Goal: Task Accomplishment & Management: Manage account settings

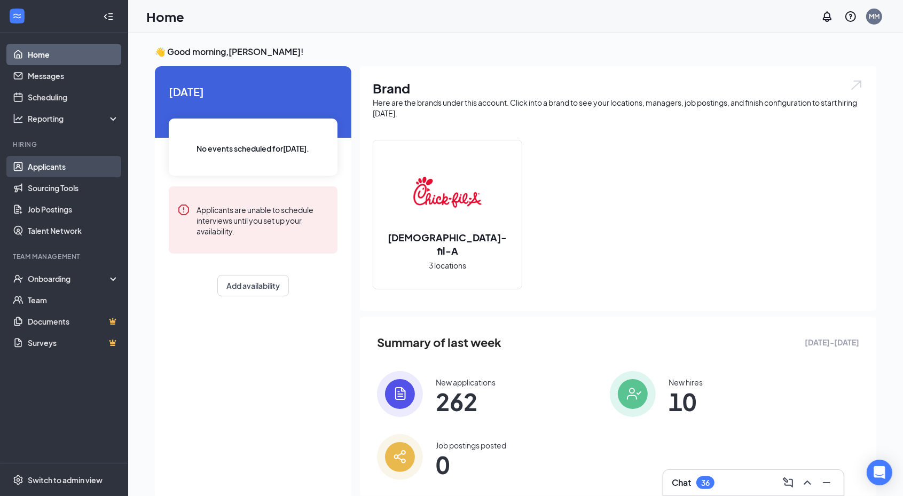
click at [36, 167] on link "Applicants" at bounding box center [73, 166] width 91 height 21
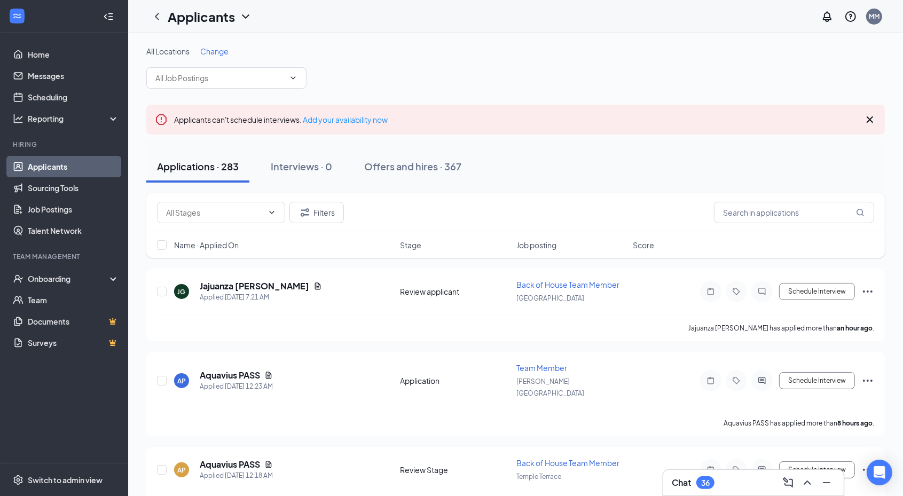
click at [219, 49] on span "Change" at bounding box center [214, 51] width 28 height 10
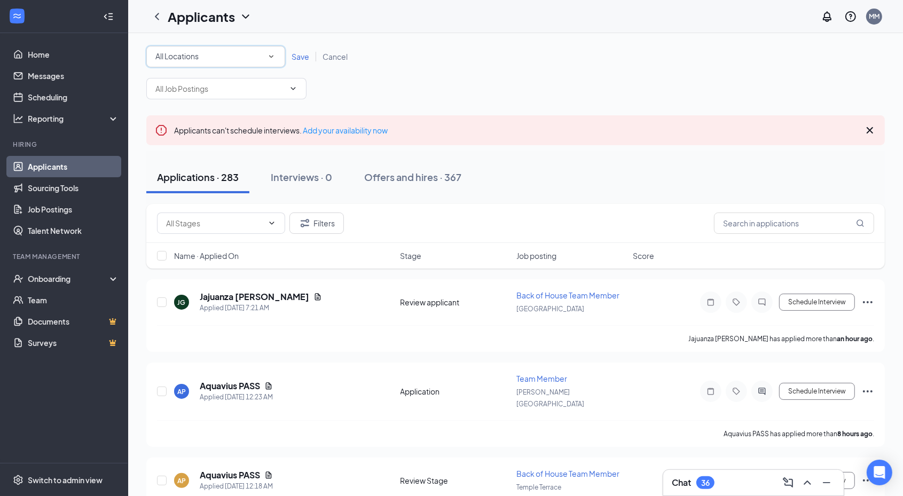
click at [231, 61] on div "All Locations" at bounding box center [215, 56] width 121 height 13
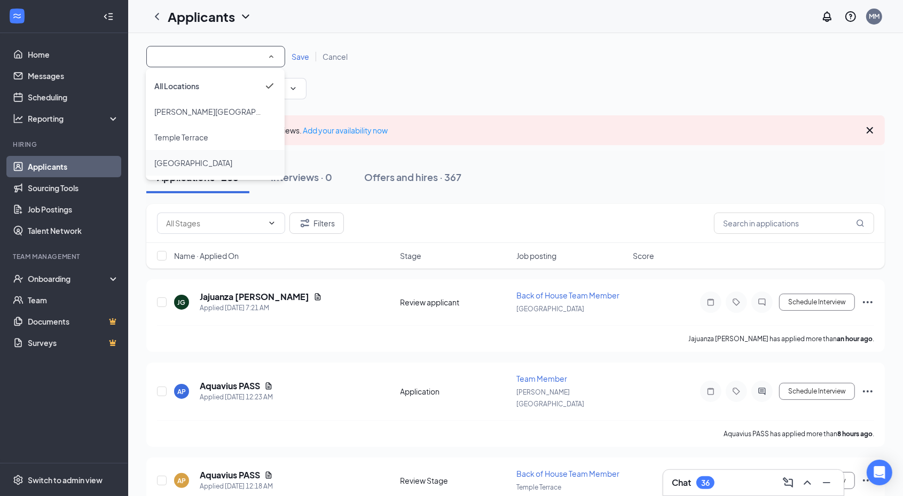
click at [185, 160] on span "[GEOGRAPHIC_DATA]" at bounding box center [193, 163] width 78 height 10
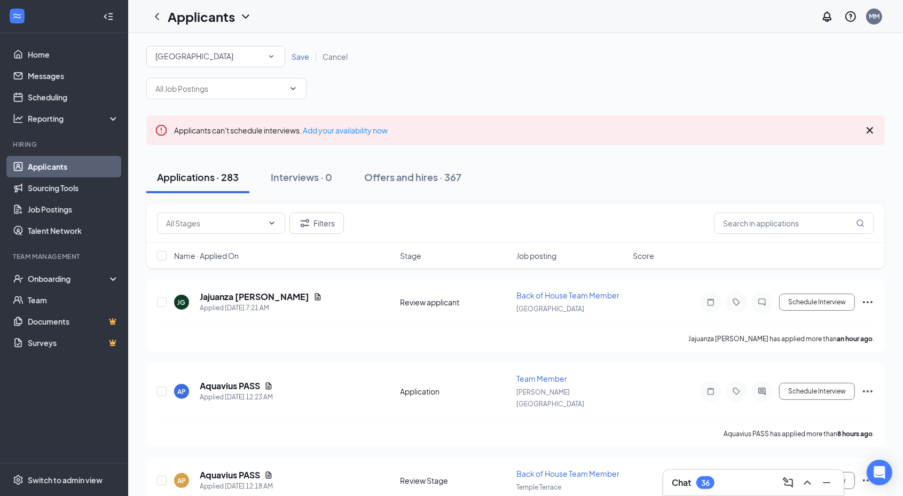
click at [306, 55] on span "Save" at bounding box center [300, 57] width 18 height 10
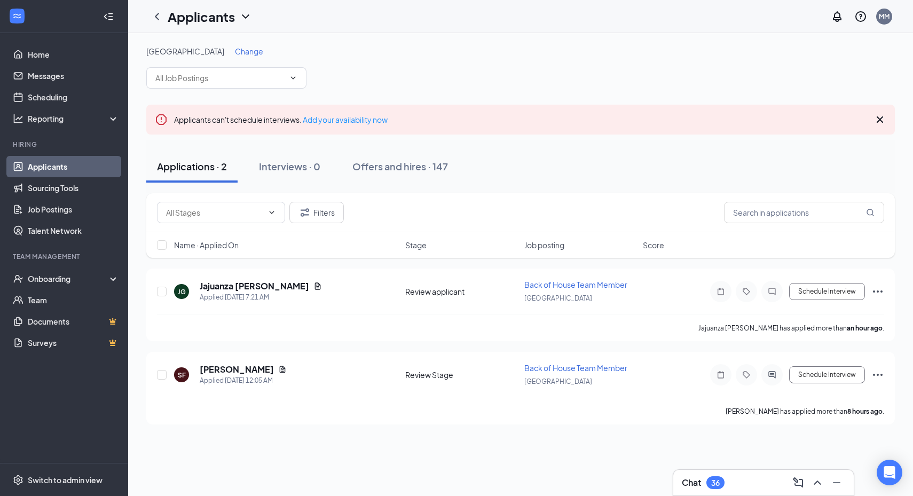
click at [235, 46] on div "Change" at bounding box center [249, 51] width 28 height 11
click at [235, 51] on span "Change" at bounding box center [249, 51] width 28 height 10
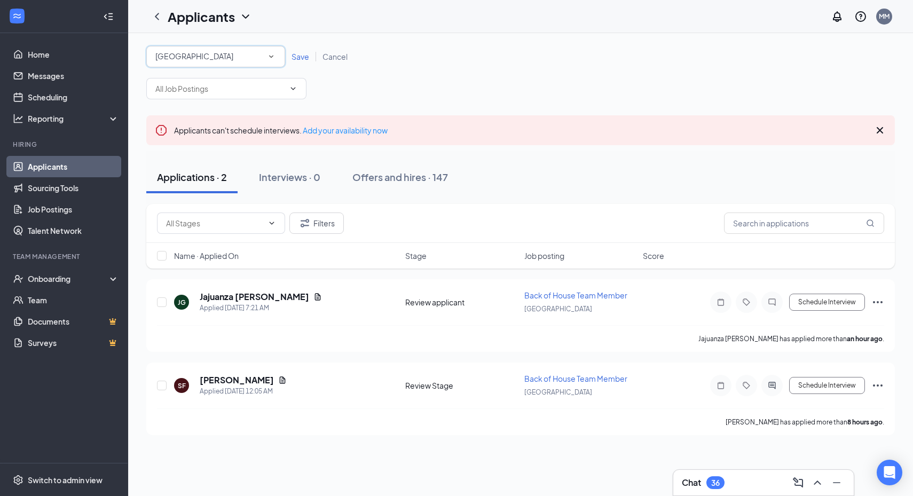
click at [224, 57] on div "[GEOGRAPHIC_DATA]" at bounding box center [215, 56] width 121 height 13
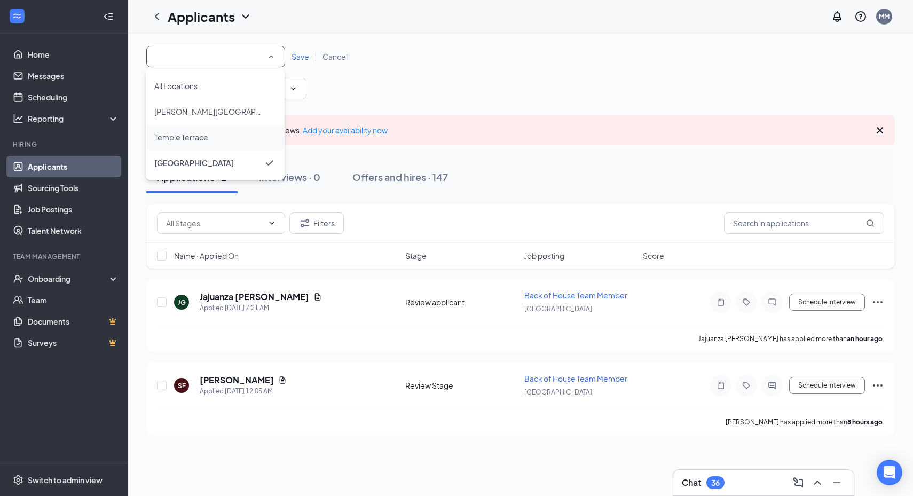
click at [182, 141] on span "Temple Terrace" at bounding box center [181, 137] width 54 height 13
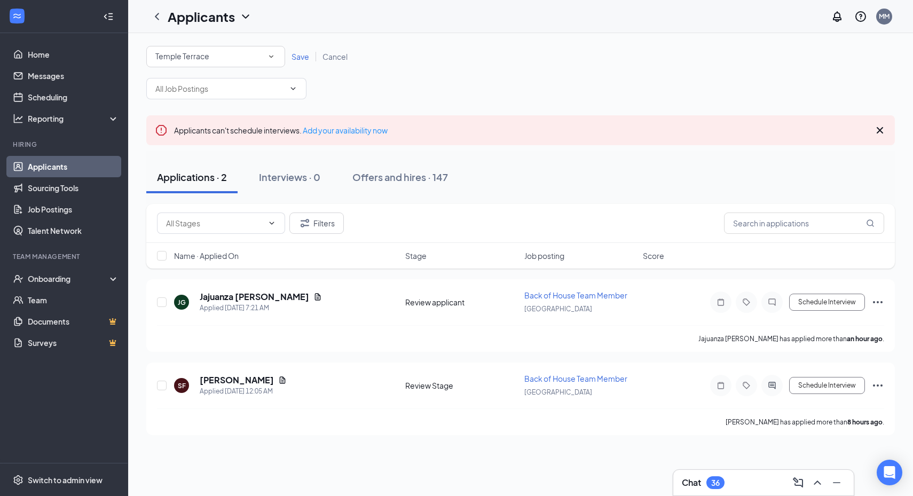
click at [316, 54] on link "Cancel" at bounding box center [335, 57] width 38 height 10
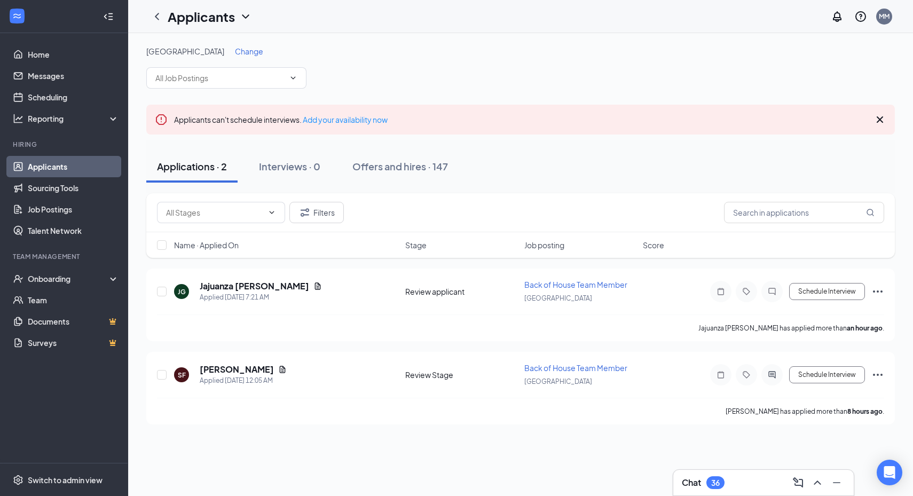
click at [235, 50] on span "Change" at bounding box center [249, 51] width 28 height 10
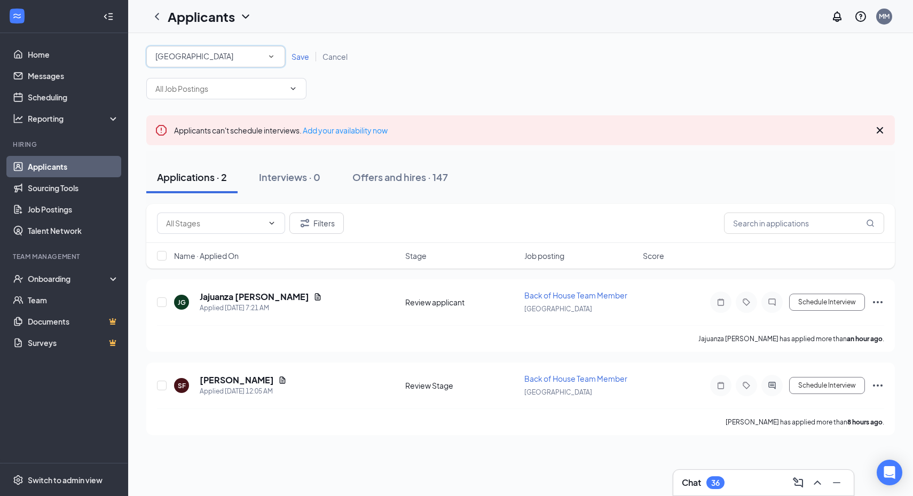
click at [258, 60] on div "[GEOGRAPHIC_DATA]" at bounding box center [215, 56] width 121 height 13
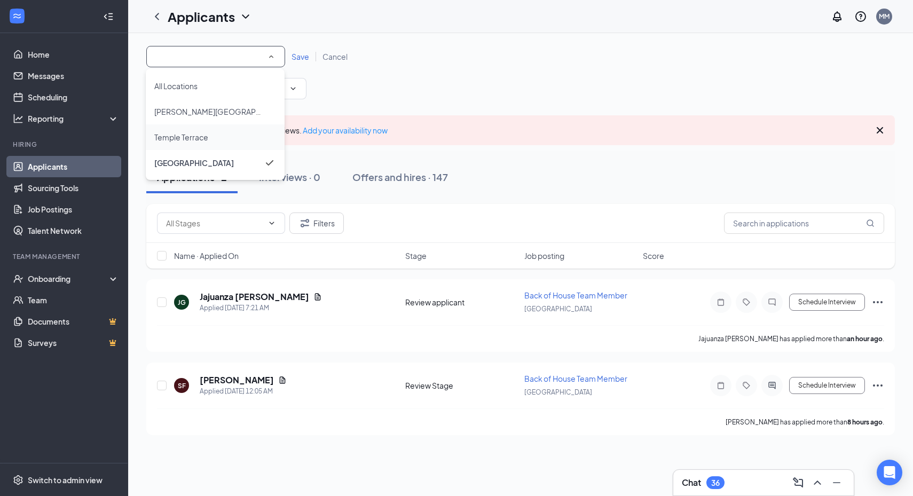
click at [166, 137] on span "Temple Terrace" at bounding box center [181, 137] width 54 height 10
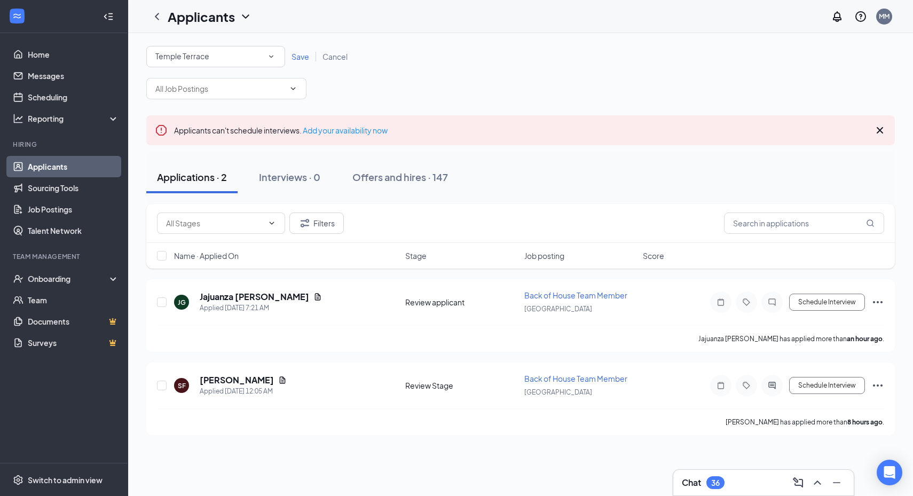
click at [307, 57] on span "Save" at bounding box center [300, 57] width 18 height 10
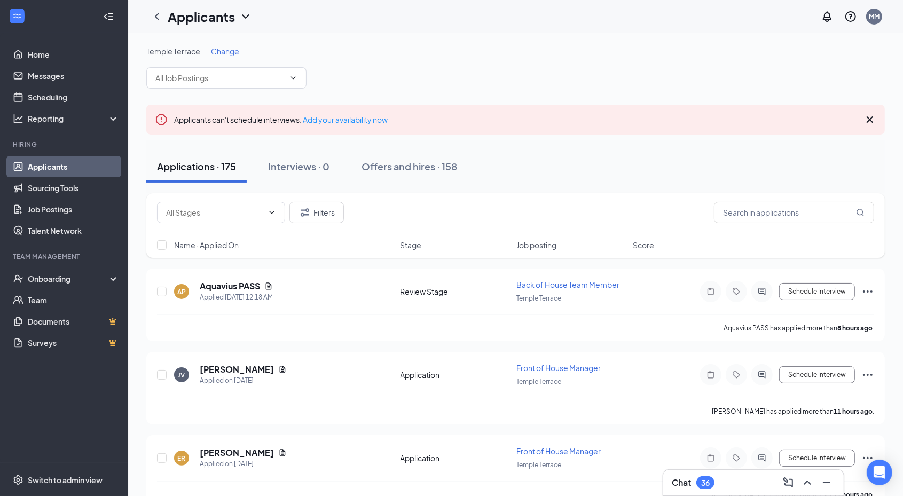
click at [233, 50] on span "Change" at bounding box center [225, 51] width 28 height 10
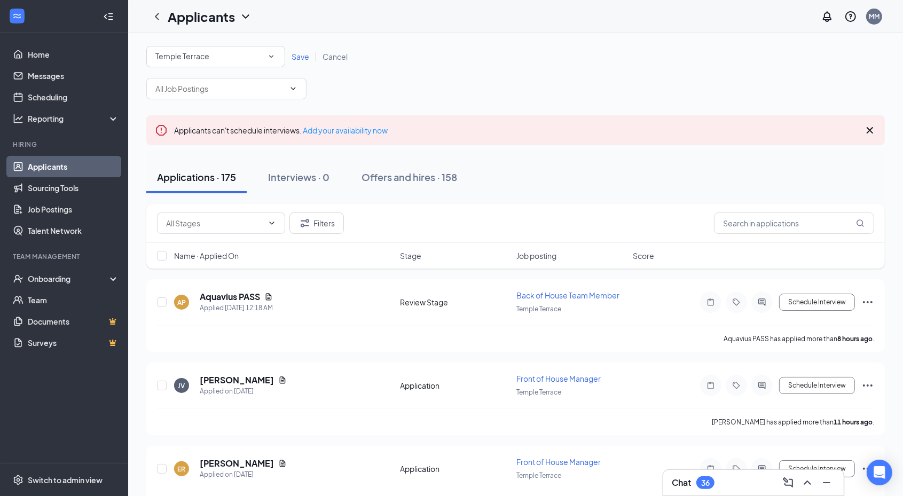
click at [231, 62] on div "Temple Terrace" at bounding box center [215, 56] width 121 height 13
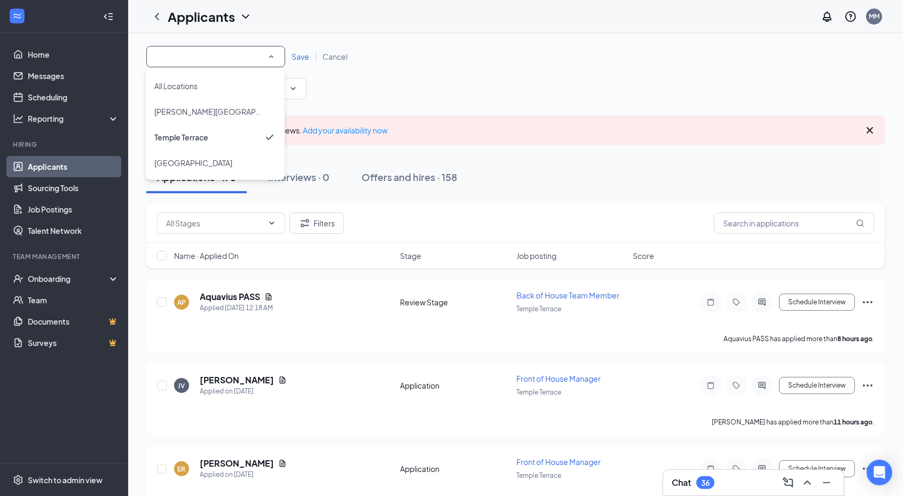
click at [248, 57] on input at bounding box center [215, 56] width 121 height 13
click at [203, 110] on span "[PERSON_NAME][GEOGRAPHIC_DATA]" at bounding box center [223, 112] width 139 height 10
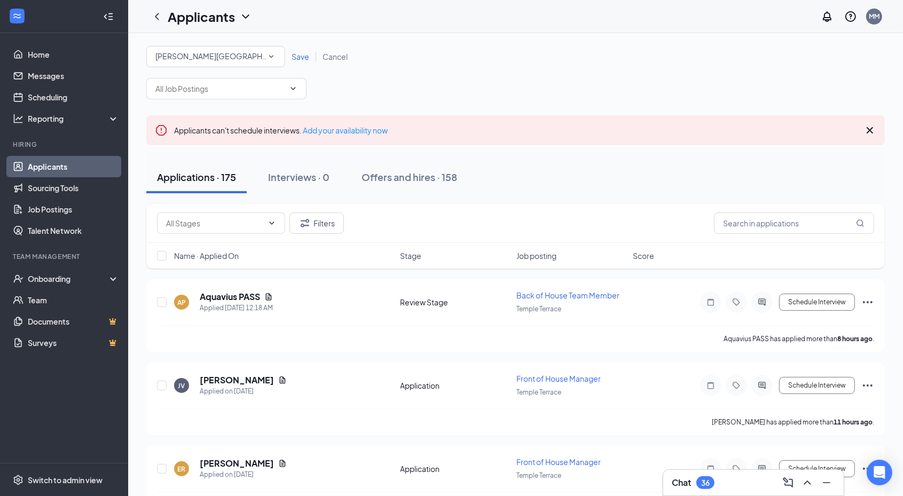
click at [293, 52] on span "Save" at bounding box center [300, 57] width 18 height 10
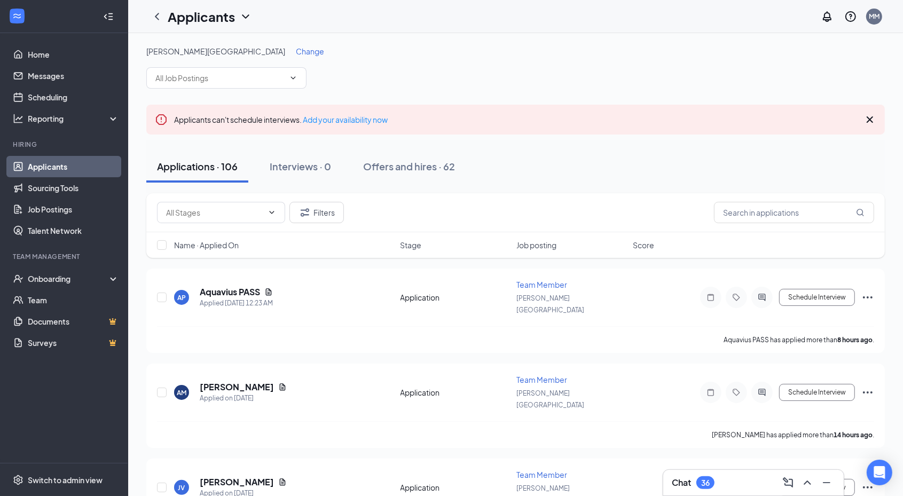
click at [296, 52] on span "Change" at bounding box center [310, 51] width 28 height 10
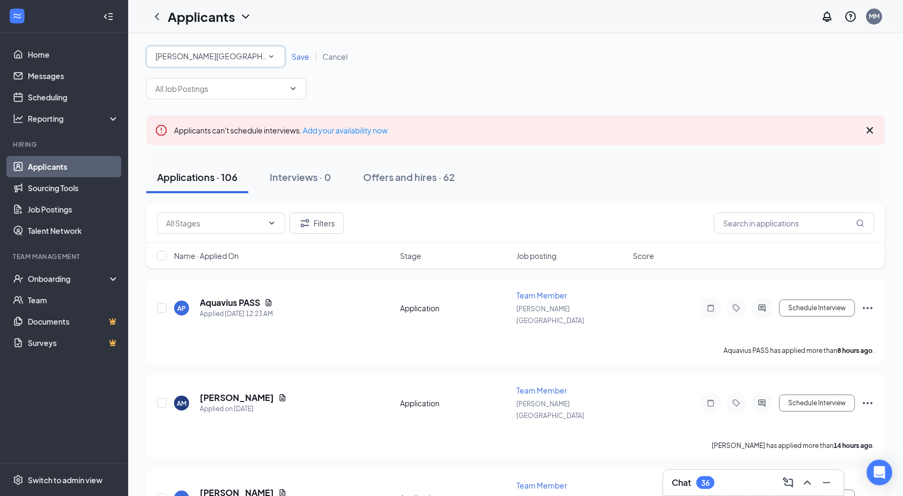
click at [197, 59] on span "[PERSON_NAME][GEOGRAPHIC_DATA]" at bounding box center [224, 56] width 139 height 10
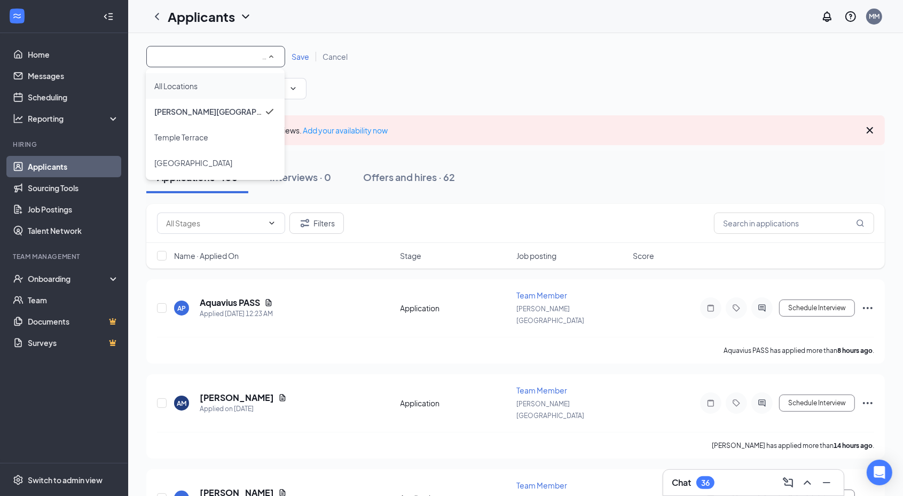
click at [193, 88] on span "All Locations" at bounding box center [175, 86] width 43 height 10
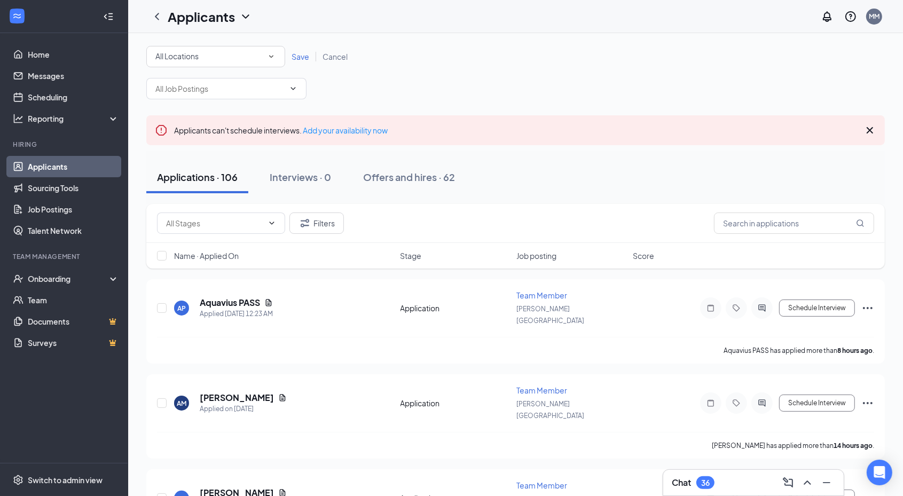
click at [301, 58] on span "Save" at bounding box center [300, 57] width 18 height 10
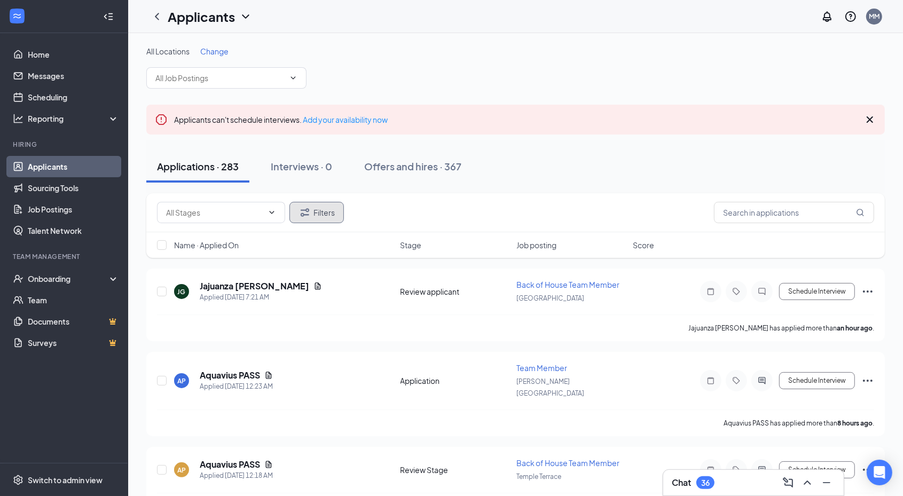
click at [329, 218] on button "Filters" at bounding box center [316, 212] width 54 height 21
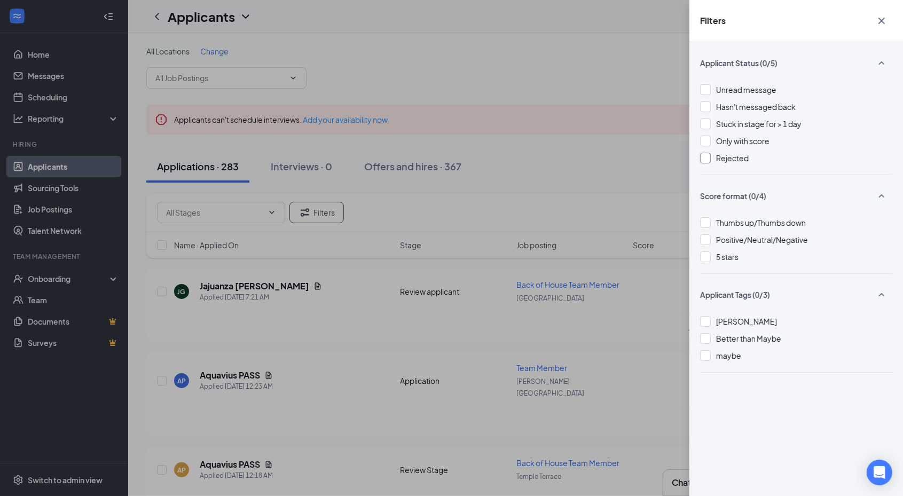
click at [734, 159] on span "Rejected" at bounding box center [732, 158] width 33 height 10
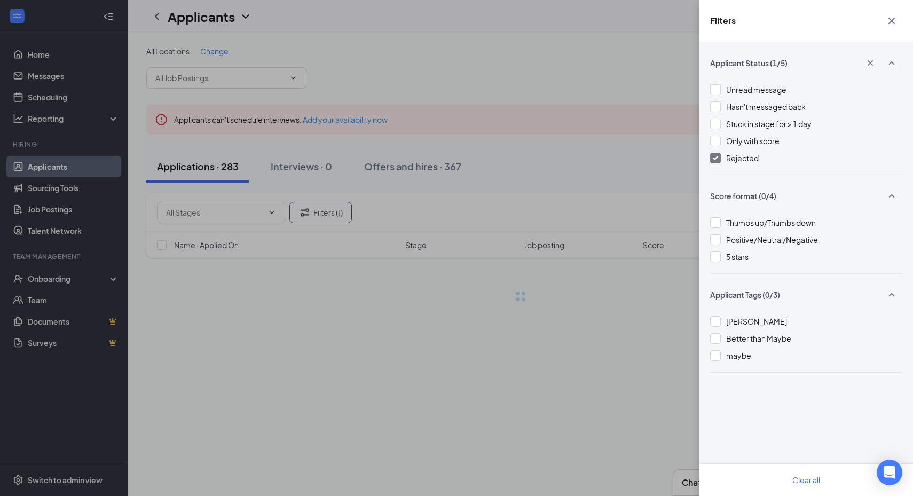
click at [637, 187] on div "Filters Applicant Status (1/5) Unread message Hasn't messaged back Stuck in sta…" at bounding box center [456, 248] width 913 height 496
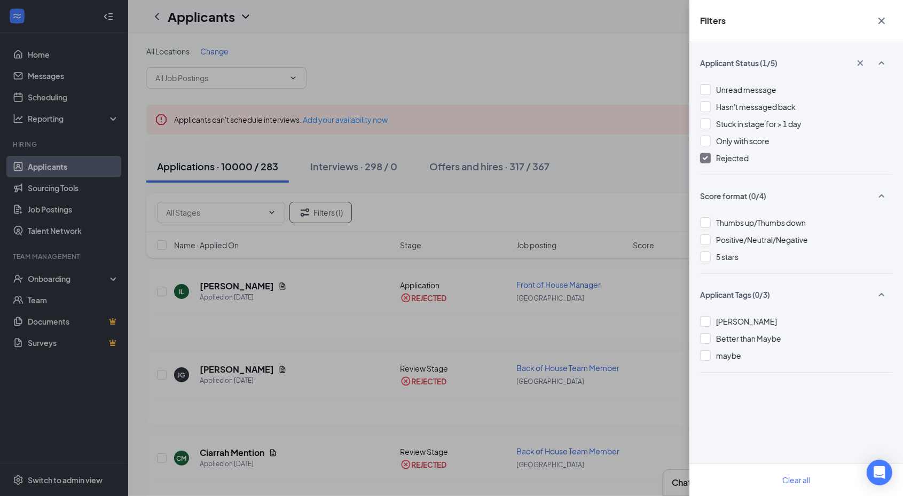
click at [630, 178] on div "Filters Applicant Status (1/5) Unread message Hasn't messaged back Stuck in sta…" at bounding box center [451, 248] width 903 height 496
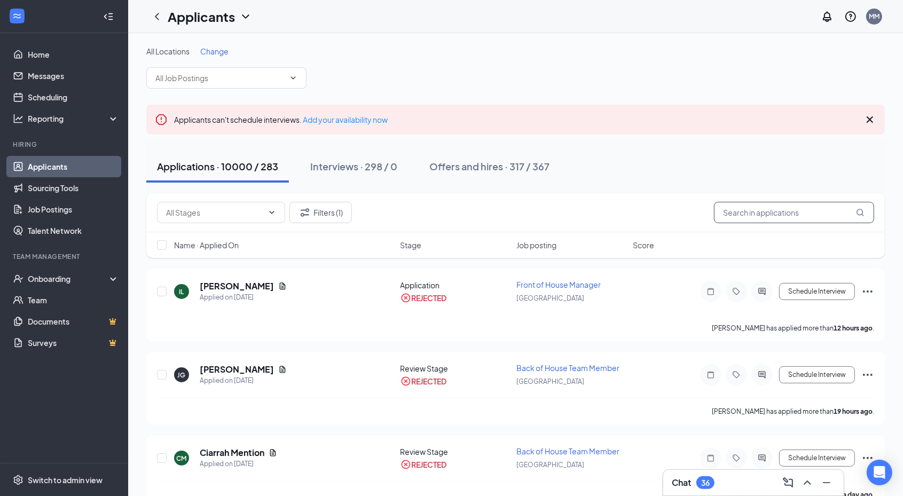
click at [799, 212] on input "text" at bounding box center [794, 212] width 160 height 21
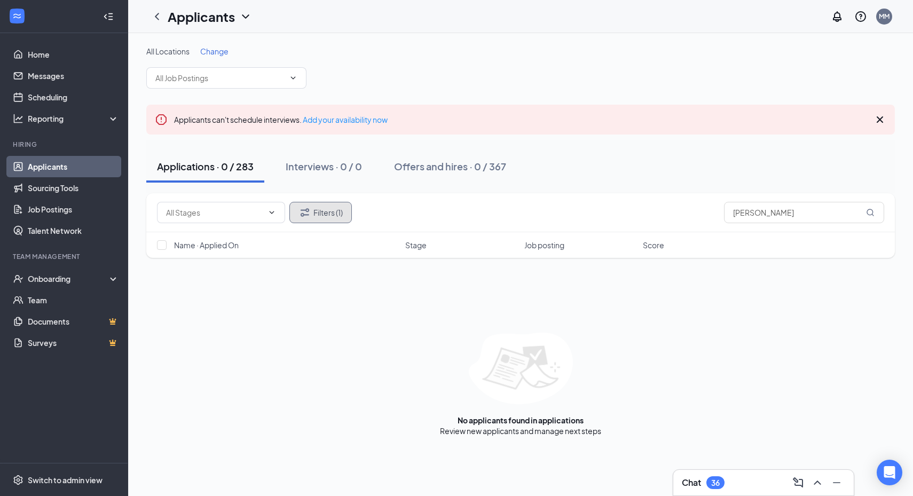
click at [299, 218] on button "Filters (1)" at bounding box center [320, 212] width 62 height 21
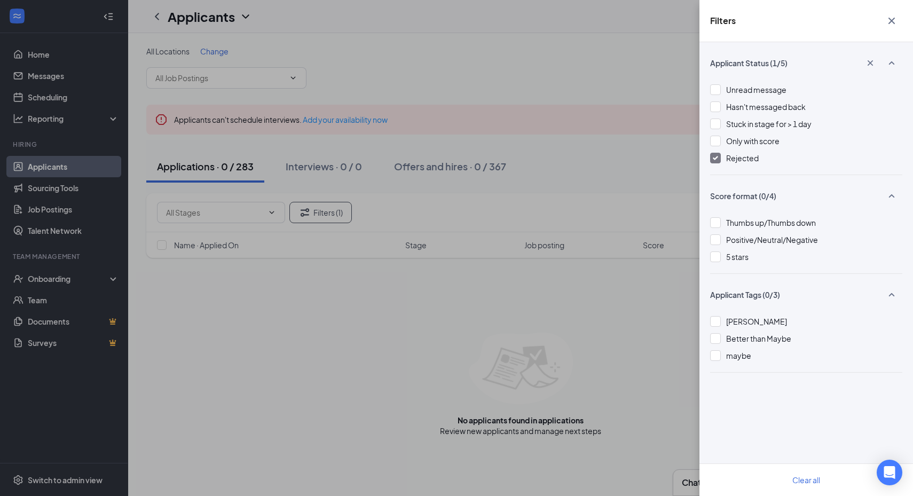
click at [737, 156] on span "Rejected" at bounding box center [742, 158] width 33 height 10
click at [564, 80] on div "Filters Applicant Status (0/5) Unread message Hasn't messaged back Stuck in sta…" at bounding box center [456, 248] width 913 height 496
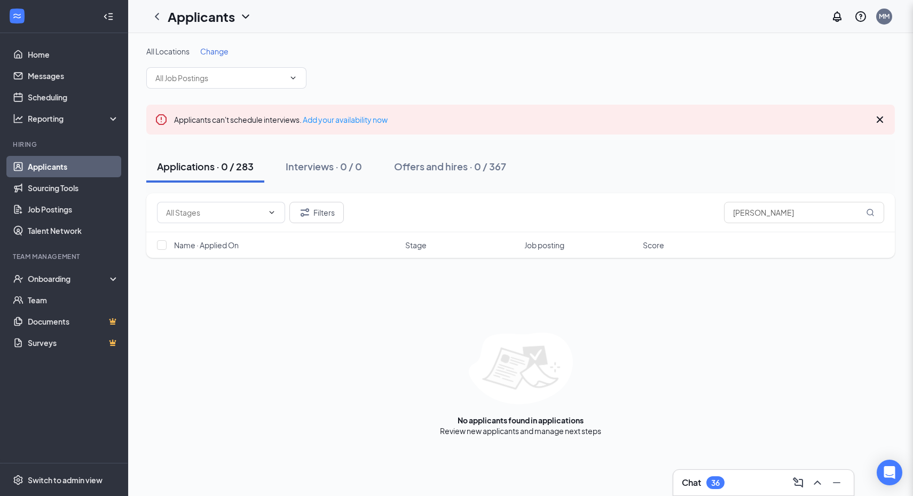
click at [564, 80] on div "Filters Applicant Status (0/5) Unread message Hasn't messaged back Stuck in sta…" at bounding box center [456, 248] width 913 height 496
click at [809, 213] on input "[PERSON_NAME]" at bounding box center [804, 212] width 160 height 21
drag, startPoint x: 761, startPoint y: 214, endPoint x: 670, endPoint y: 211, distance: 91.3
click at [670, 211] on div "Filters [PERSON_NAME]" at bounding box center [520, 212] width 727 height 21
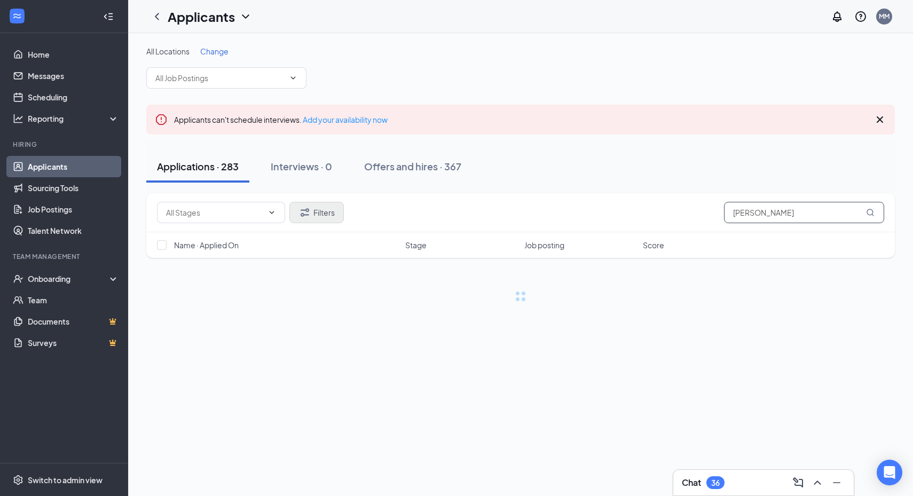
type input "[PERSON_NAME]"
click at [302, 217] on icon "Filter" at bounding box center [304, 212] width 13 height 13
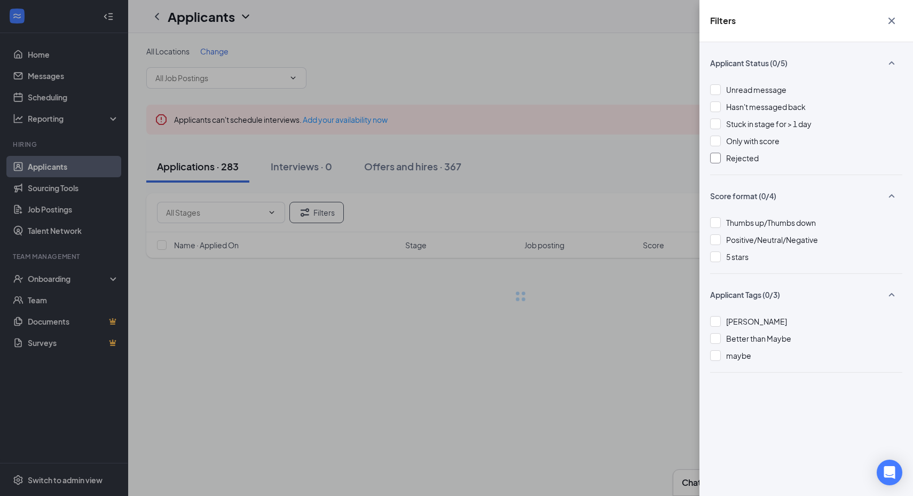
click at [723, 155] on div "Rejected" at bounding box center [806, 158] width 192 height 12
click at [608, 155] on div "Filters Applicant Status (1/5) Unread message Hasn't messaged back Stuck in sta…" at bounding box center [456, 248] width 913 height 496
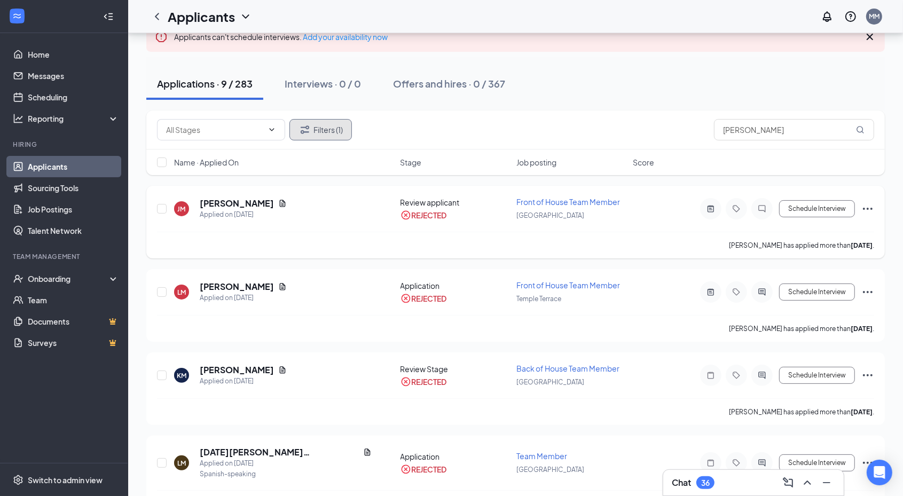
scroll to position [86, 0]
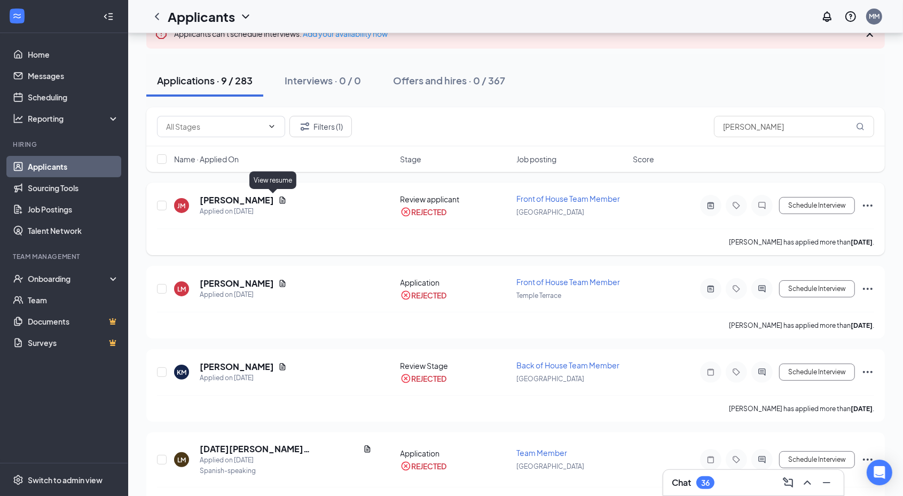
click at [280, 197] on icon "Document" at bounding box center [283, 199] width 6 height 7
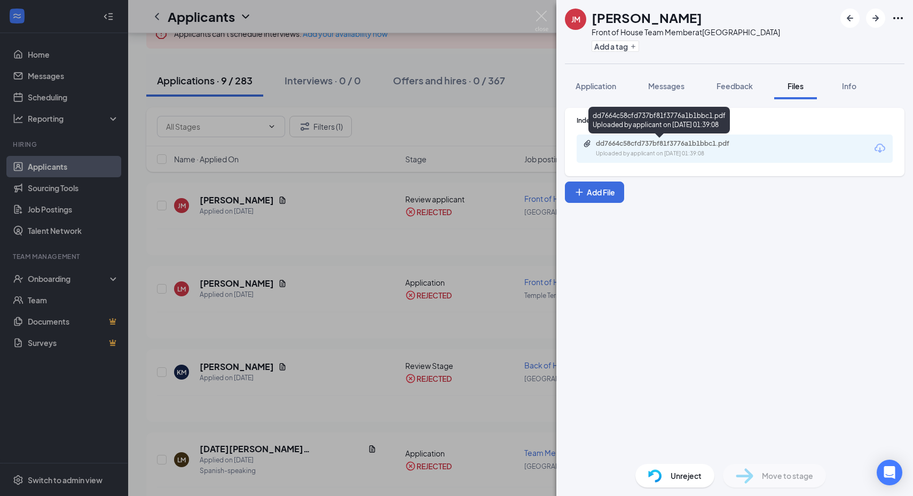
click at [684, 149] on div "Uploaded by applicant on [DATE] 01:39:08" at bounding box center [676, 153] width 160 height 9
click at [548, 11] on div "[PERSON_NAME] Front of House Team Member at [GEOGRAPHIC_DATA] Add a tag Applica…" at bounding box center [456, 248] width 913 height 496
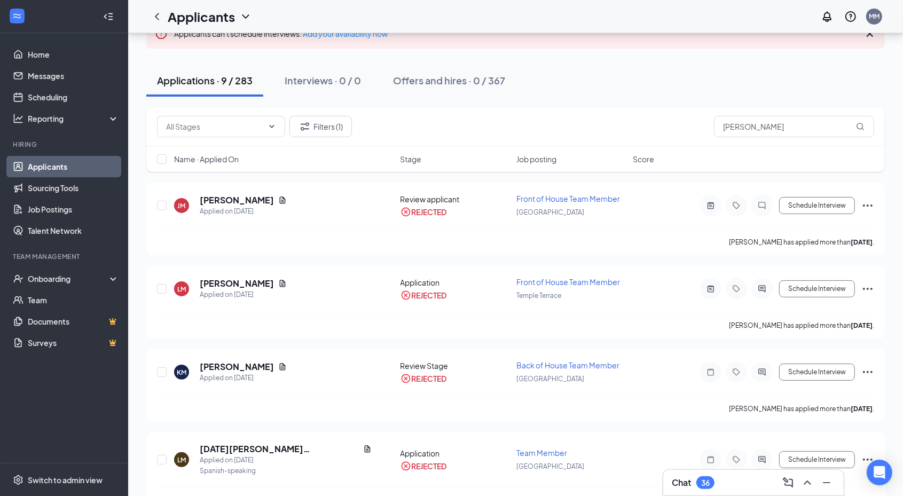
click at [542, 13] on div "Applicants MM" at bounding box center [515, 16] width 774 height 33
click at [351, 128] on button "Filters (1)" at bounding box center [320, 126] width 62 height 21
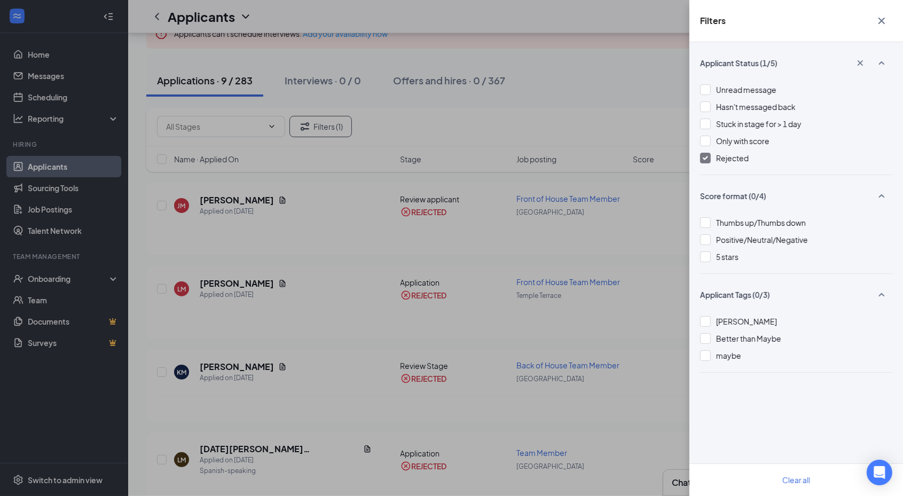
click at [744, 160] on span "Rejected" at bounding box center [732, 158] width 33 height 10
